Goal: Information Seeking & Learning: Learn about a topic

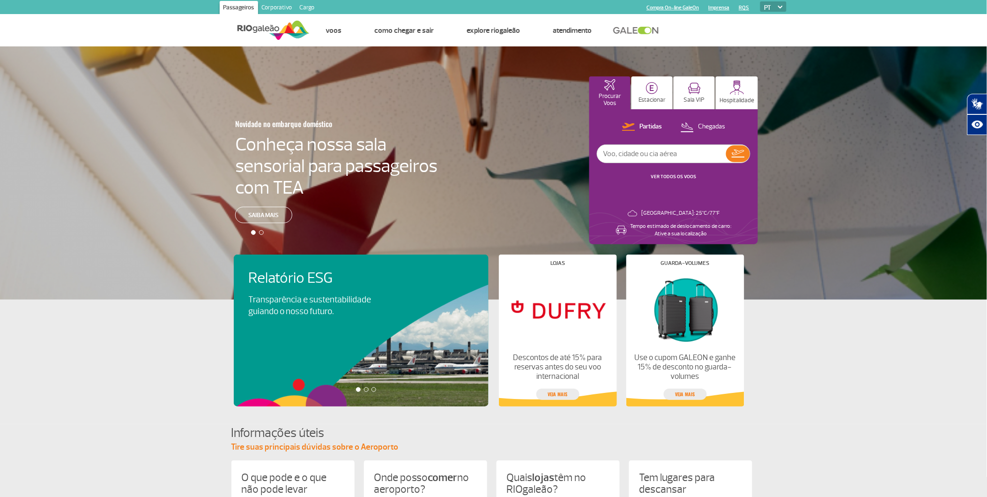
click at [315, 3] on link "Cargo" at bounding box center [307, 8] width 22 height 15
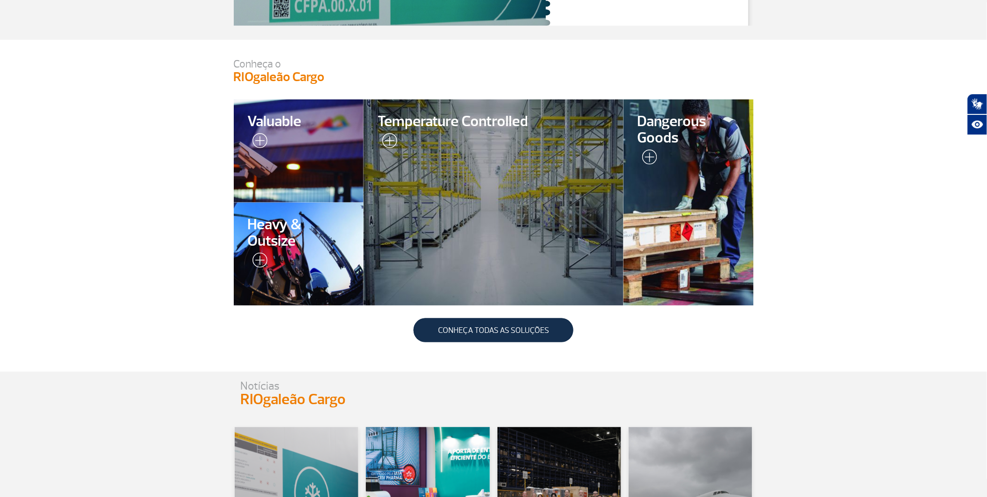
scroll to position [260, 0]
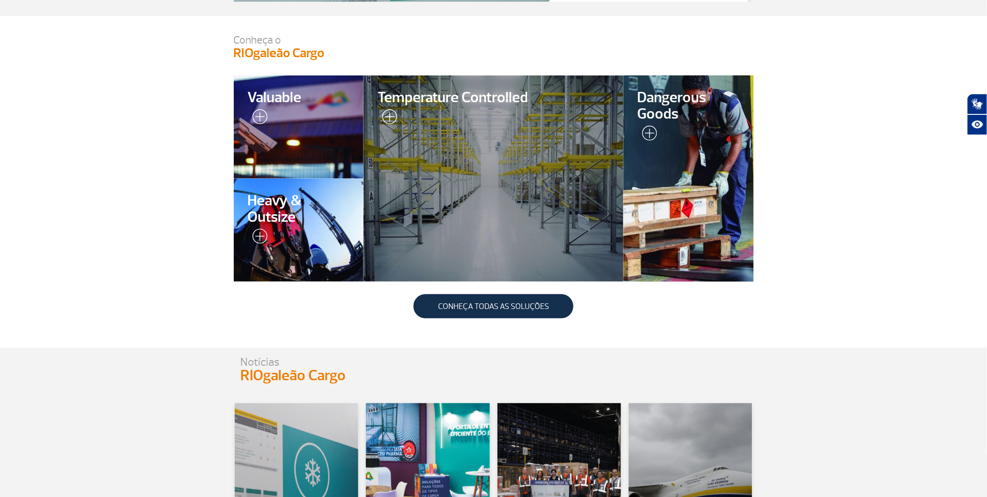
click at [647, 130] on img at bounding box center [648, 135] width 20 height 19
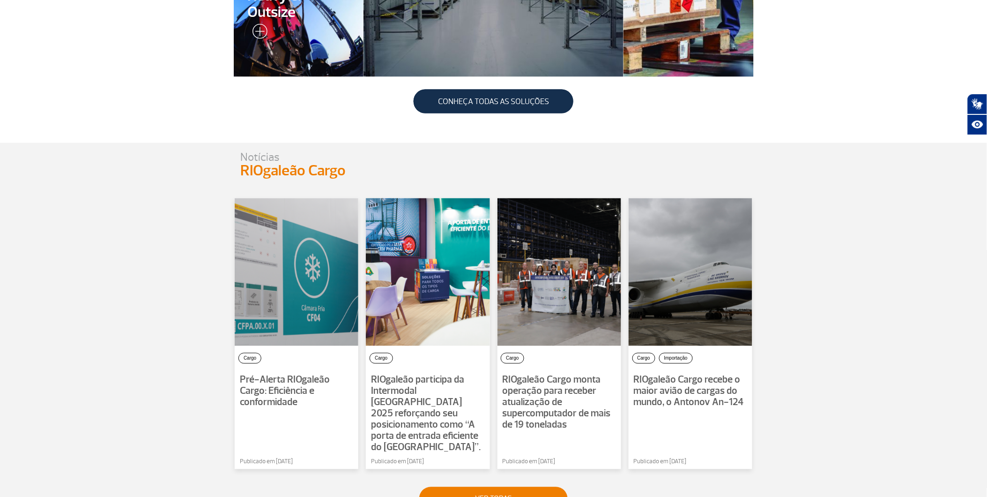
scroll to position [573, 0]
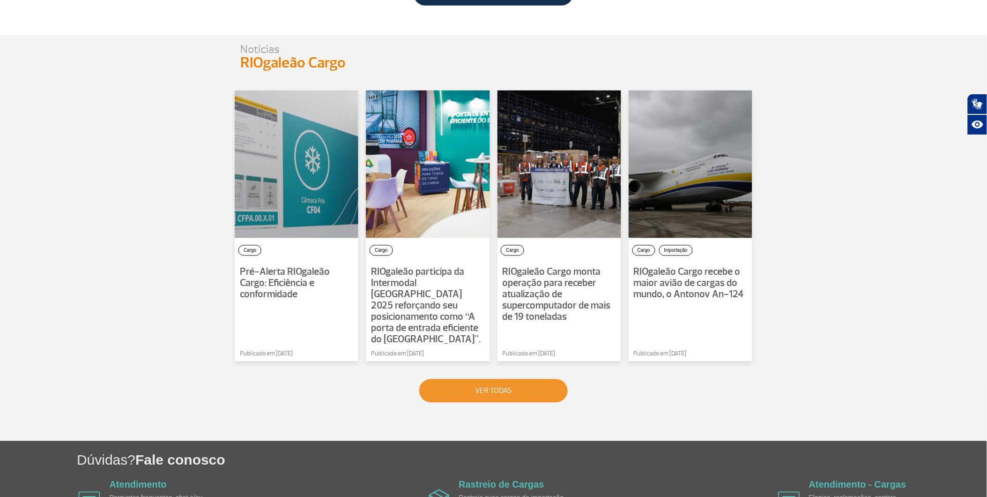
click at [513, 379] on button "VER TODAS" at bounding box center [493, 390] width 149 height 23
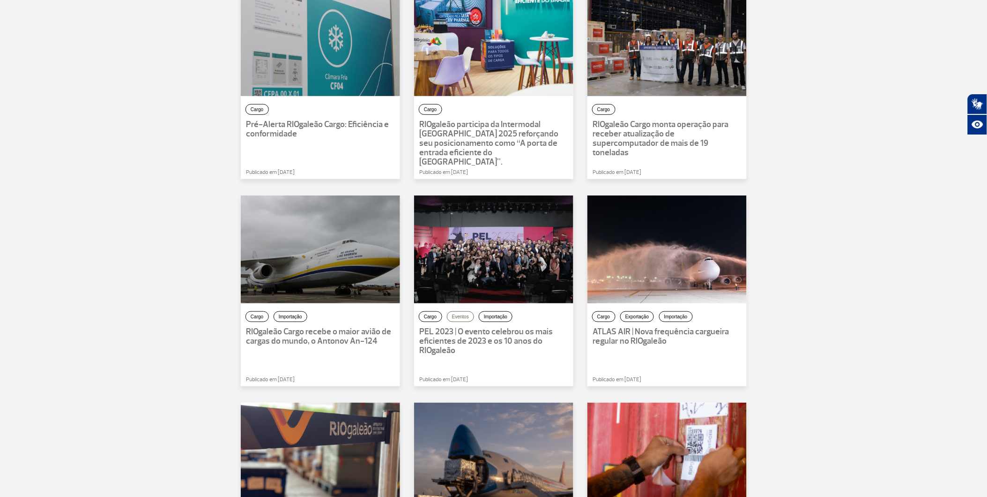
scroll to position [260, 0]
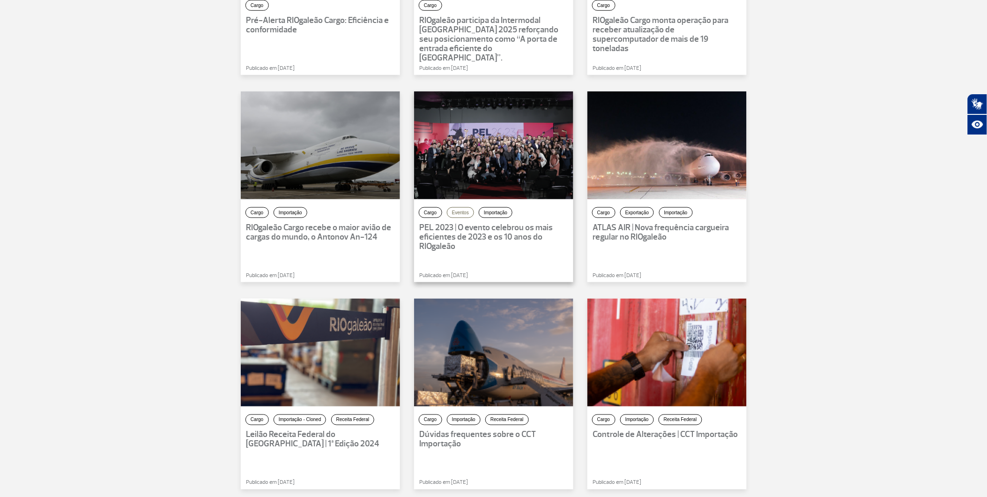
click at [500, 236] on p "PEL 2023 | O evento celebrou os mais eficientes de 2023 e os 10 anos do RIOgale…" at bounding box center [494, 237] width 148 height 28
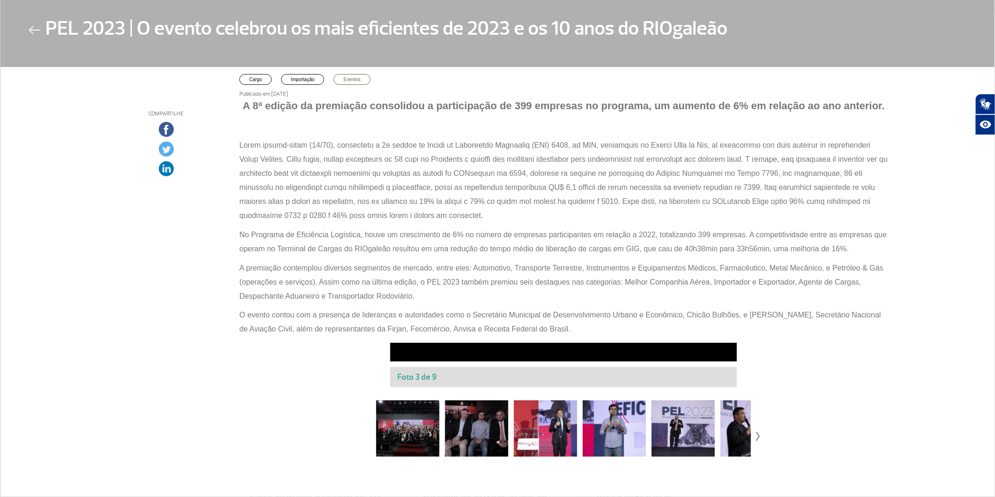
scroll to position [376, 0]
click at [403, 431] on div at bounding box center [407, 428] width 63 height 56
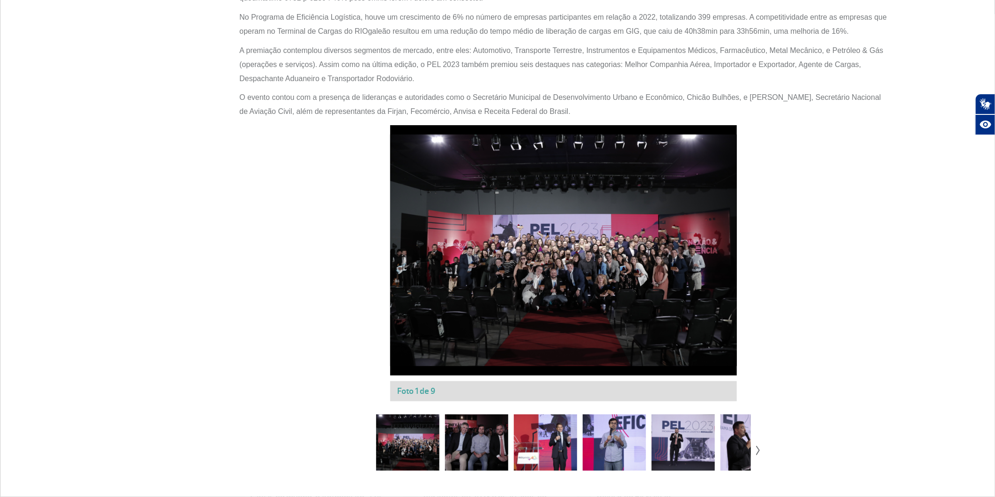
click at [466, 434] on div at bounding box center [476, 442] width 63 height 56
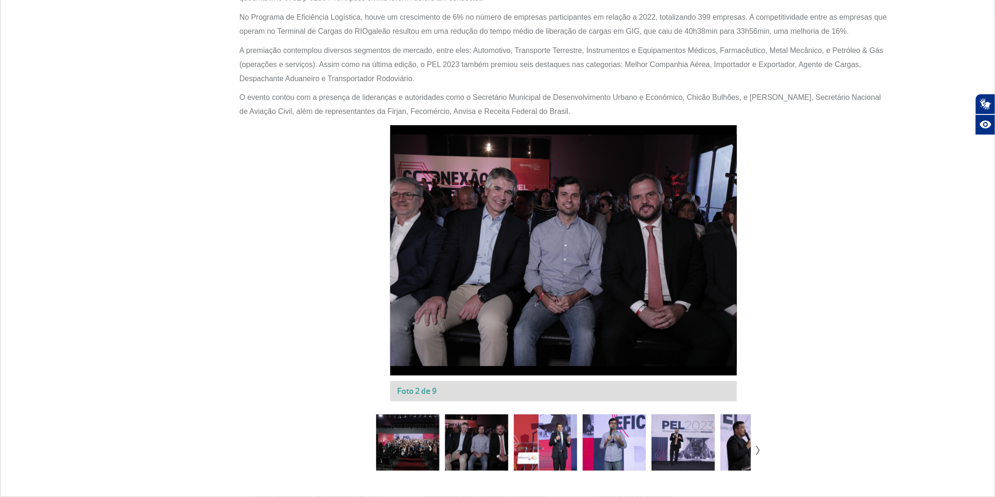
click at [756, 446] on img at bounding box center [758, 450] width 4 height 9
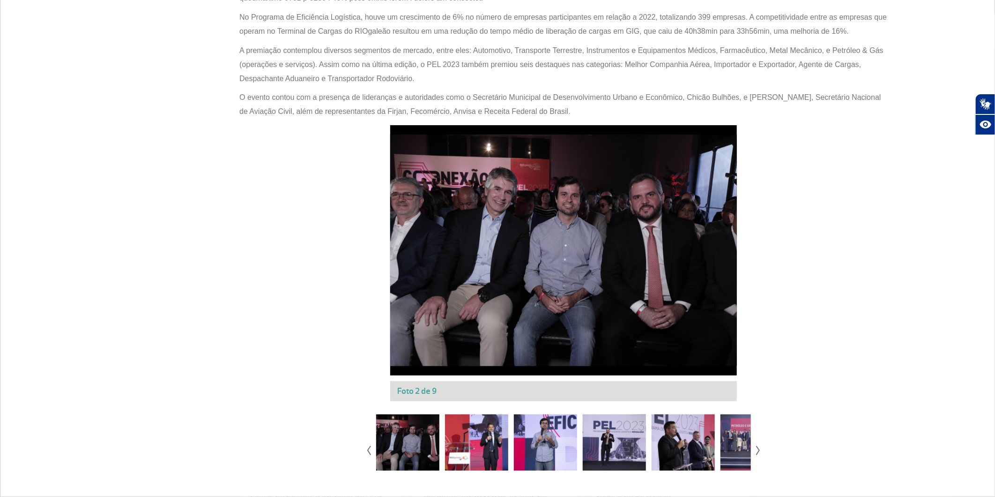
click at [756, 446] on img at bounding box center [758, 450] width 4 height 9
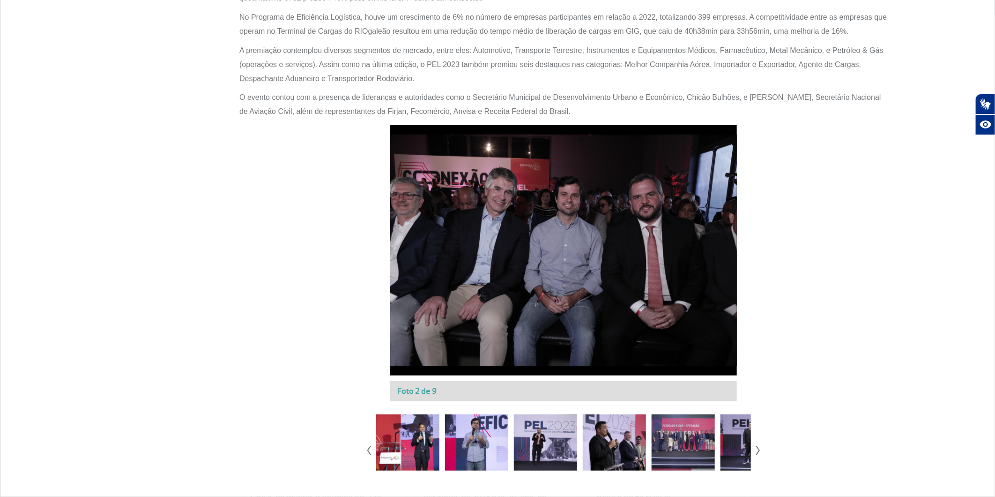
click at [756, 446] on img at bounding box center [758, 450] width 4 height 9
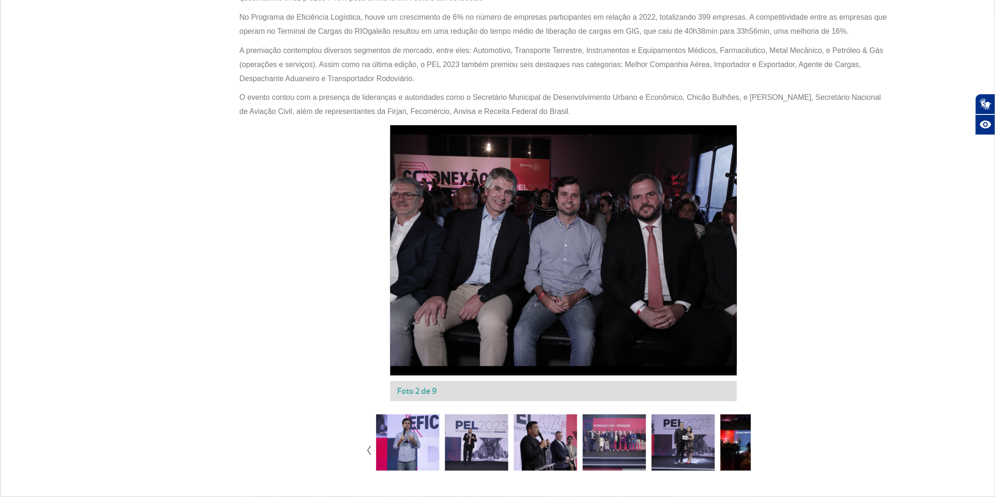
click at [625, 433] on div at bounding box center [614, 442] width 63 height 56
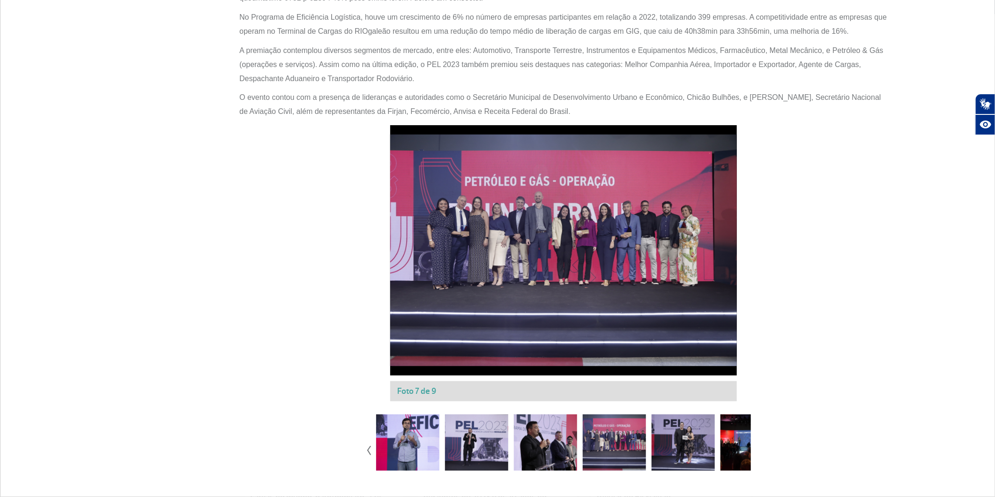
click at [748, 433] on div at bounding box center [752, 442] width 63 height 56
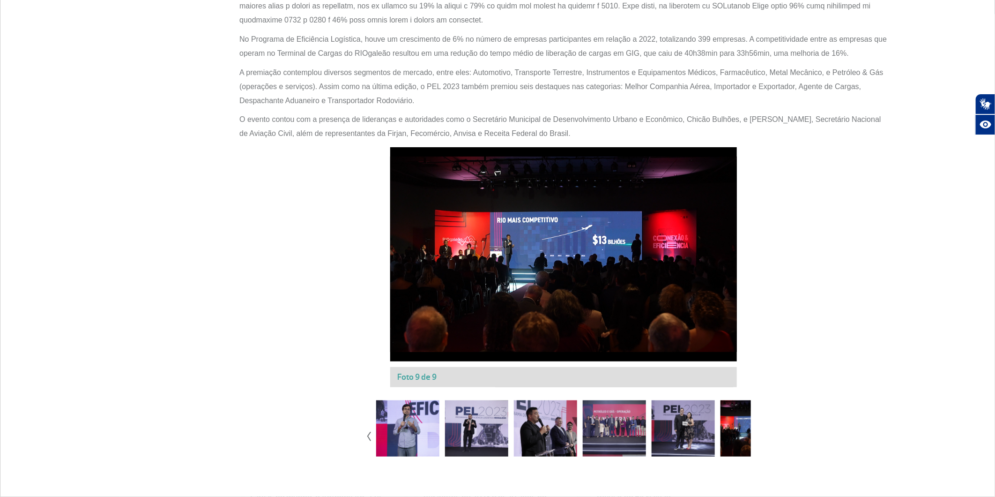
scroll to position [340, 0]
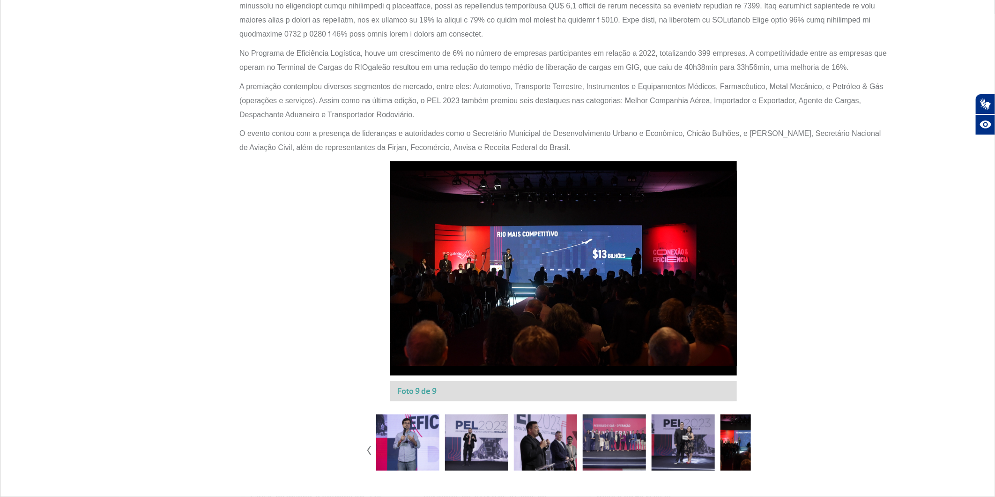
click at [739, 433] on div at bounding box center [752, 442] width 63 height 56
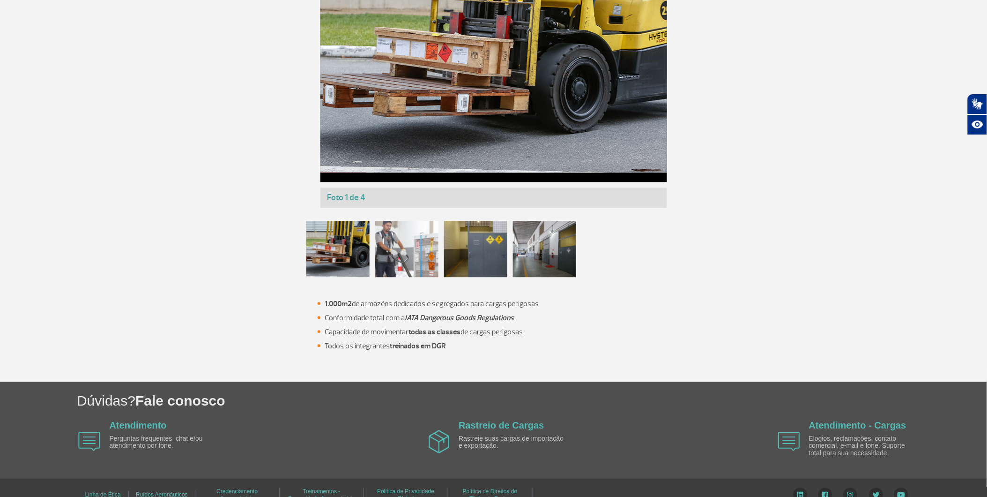
scroll to position [720, 0]
